Goal: Transaction & Acquisition: Download file/media

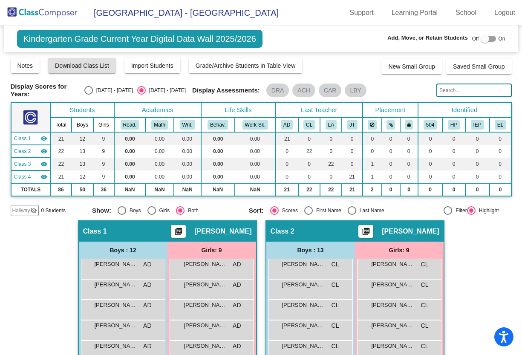
click at [49, 14] on img at bounding box center [42, 12] width 85 height 25
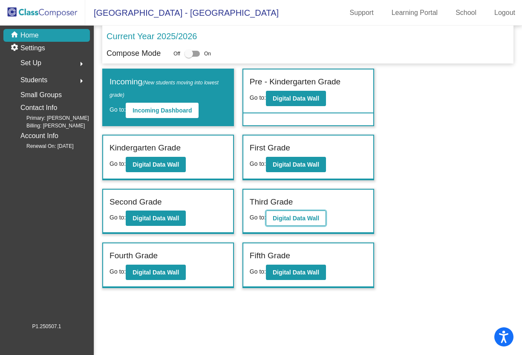
click at [292, 215] on b "Digital Data Wall" at bounding box center [296, 218] width 46 height 7
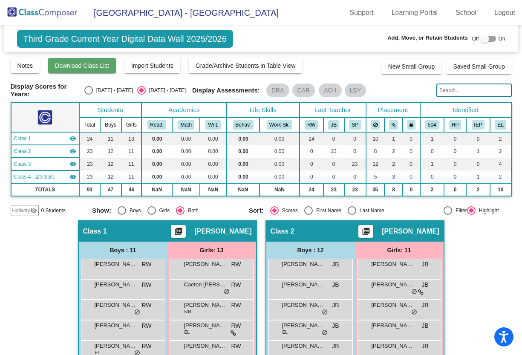
click at [69, 64] on span "Download Class List" at bounding box center [82, 65] width 54 height 7
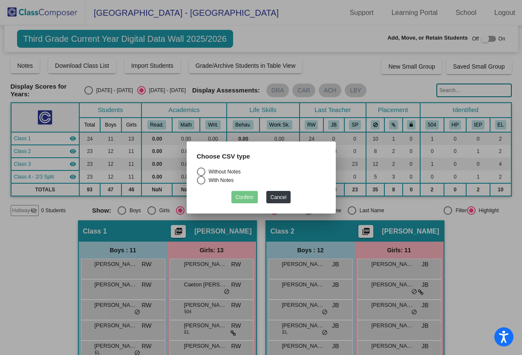
click at [200, 173] on div "Select an option" at bounding box center [201, 172] width 9 height 9
click at [201, 176] on input "Without Notes" at bounding box center [201, 176] width 0 height 0
radio input "true"
click at [242, 194] on button "Confirm" at bounding box center [244, 197] width 26 height 12
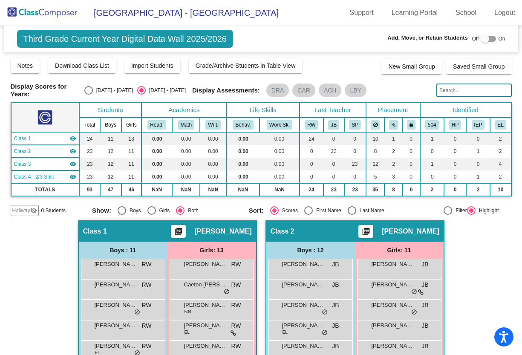
click at [29, 9] on img at bounding box center [42, 12] width 85 height 25
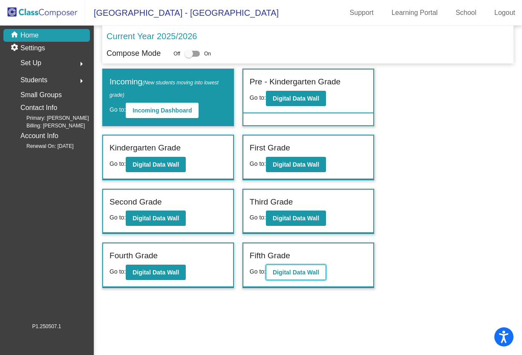
click at [292, 276] on button "Digital Data Wall" at bounding box center [296, 272] width 60 height 15
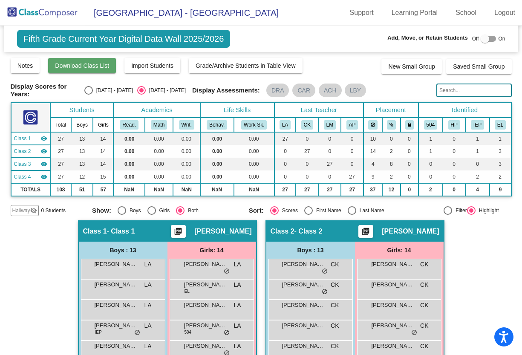
click at [78, 71] on button "Download Class List" at bounding box center [82, 65] width 68 height 15
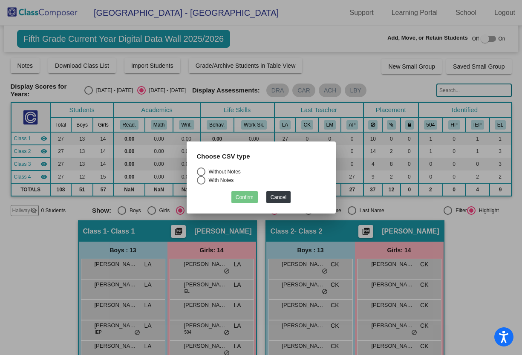
click at [200, 173] on div "Select an option" at bounding box center [201, 172] width 9 height 9
click at [201, 176] on input "Without Notes" at bounding box center [201, 176] width 0 height 0
radio input "true"
click at [241, 199] on button "Confirm" at bounding box center [244, 197] width 26 height 12
